Goal: Task Accomplishment & Management: Manage account settings

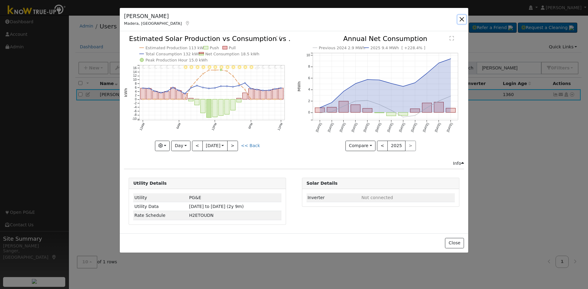
click at [463, 17] on button "button" at bounding box center [461, 19] width 9 height 9
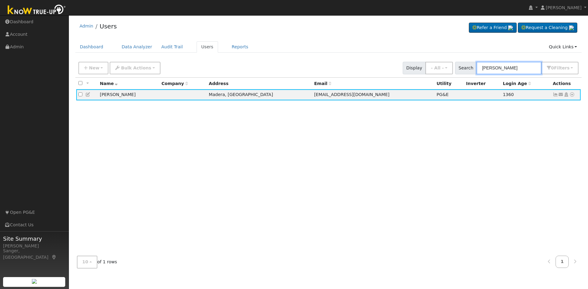
drag, startPoint x: 517, startPoint y: 69, endPoint x: 445, endPoint y: 75, distance: 71.9
click at [445, 75] on div "New Add User Quick Add Quick Connect Quick Convert Lead Bulk Actions Send Email…" at bounding box center [328, 68] width 506 height 19
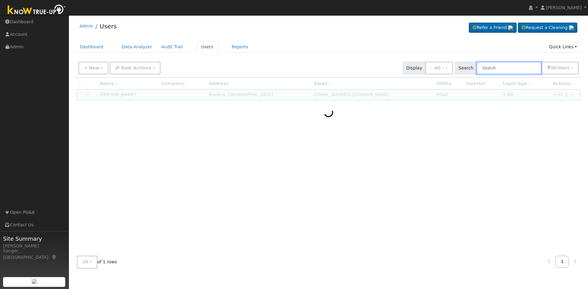
paste input "[PERSON_NAME]"
type input "[PERSON_NAME]"
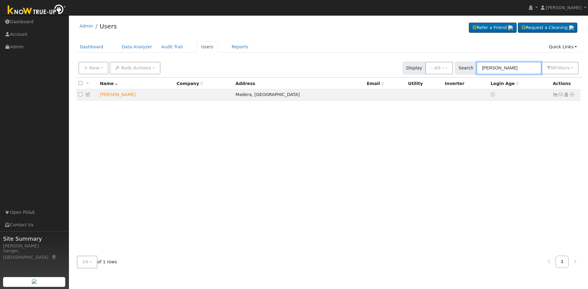
click at [530, 67] on input "[PERSON_NAME]" at bounding box center [508, 68] width 65 height 13
drag, startPoint x: 530, startPoint y: 67, endPoint x: 479, endPoint y: 70, distance: 50.9
click at [479, 70] on input "[PERSON_NAME]" at bounding box center [508, 68] width 65 height 13
paste input "[EMAIL_ADDRESS][DOMAIN_NAME]"
type input "[EMAIL_ADDRESS][DOMAIN_NAME]"
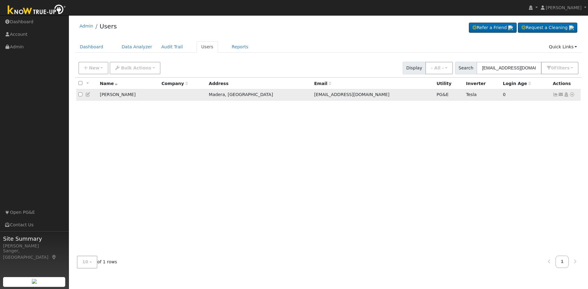
click at [555, 96] on icon at bounding box center [556, 94] width 6 height 4
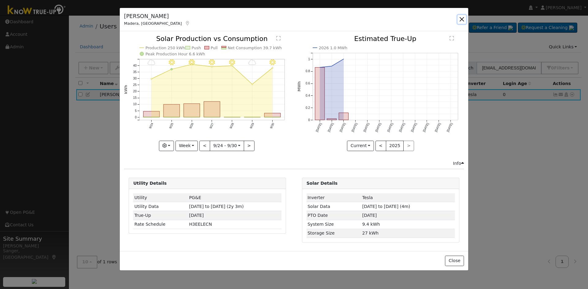
click at [463, 18] on button "button" at bounding box center [461, 19] width 9 height 9
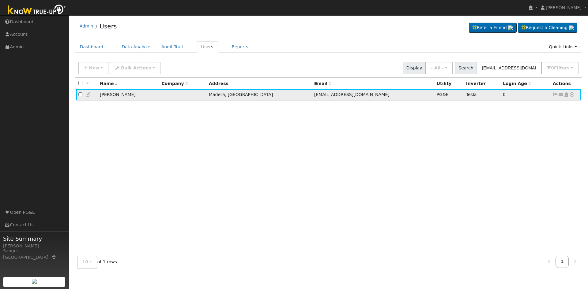
click at [565, 95] on icon at bounding box center [566, 94] width 6 height 4
